Goal: Task Accomplishment & Management: Manage account settings

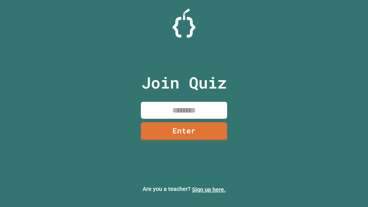
click at [209, 190] on link "Sign up here." at bounding box center [209, 189] width 34 height 7
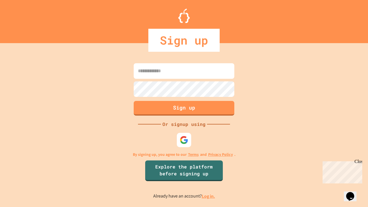
click at [209, 196] on link "Log in." at bounding box center [208, 196] width 13 height 6
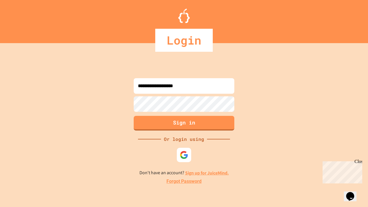
type input "**********"
